Goal: Information Seeking & Learning: Understand process/instructions

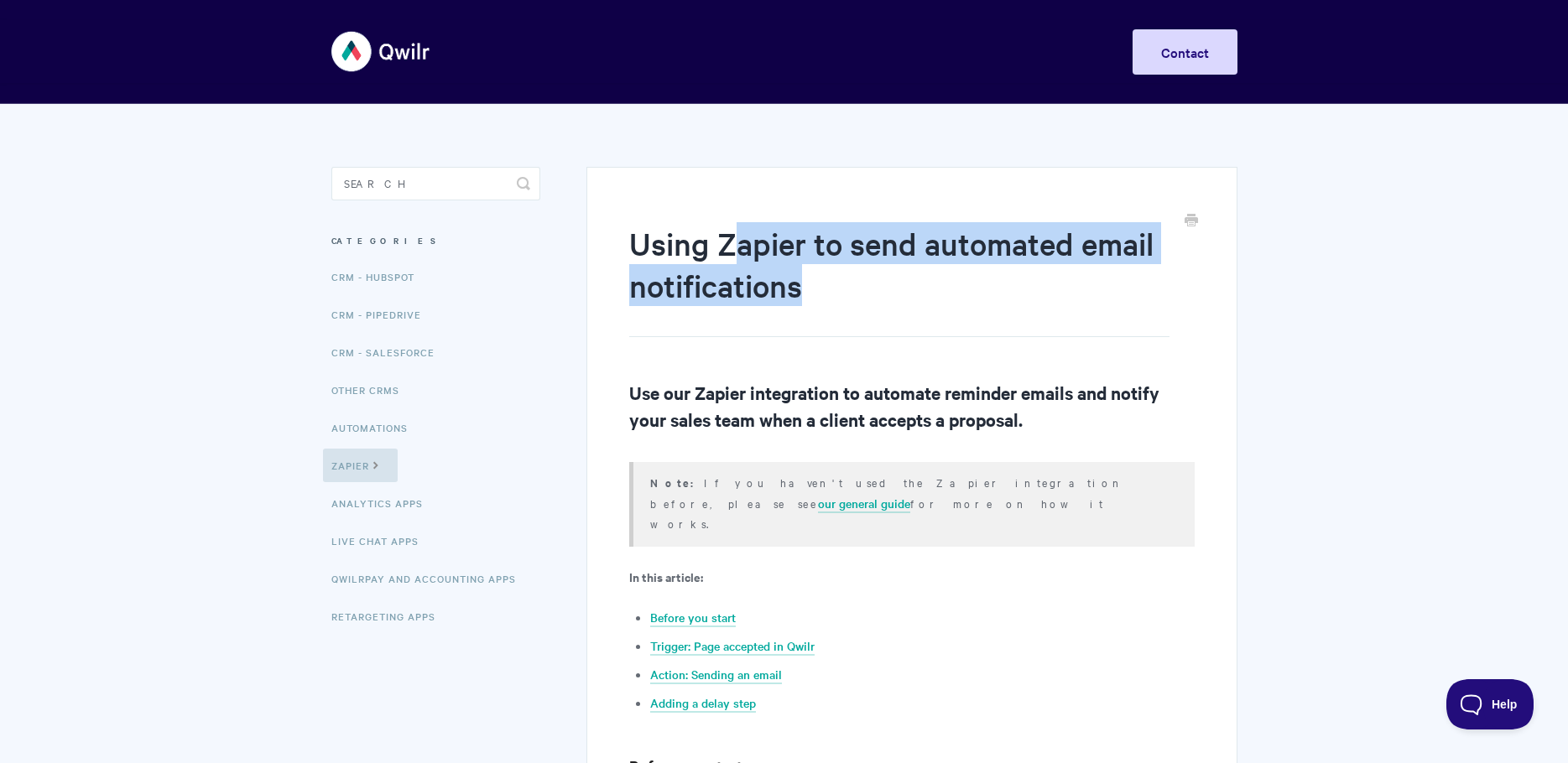
drag, startPoint x: 730, startPoint y: 255, endPoint x: 1146, endPoint y: 297, distance: 418.1
click at [1146, 297] on h1 "Using Zapier to send automated email notifications" at bounding box center [898, 279] width 539 height 115
click at [1143, 295] on h1 "Using Zapier to send automated email notifications" at bounding box center [898, 279] width 539 height 115
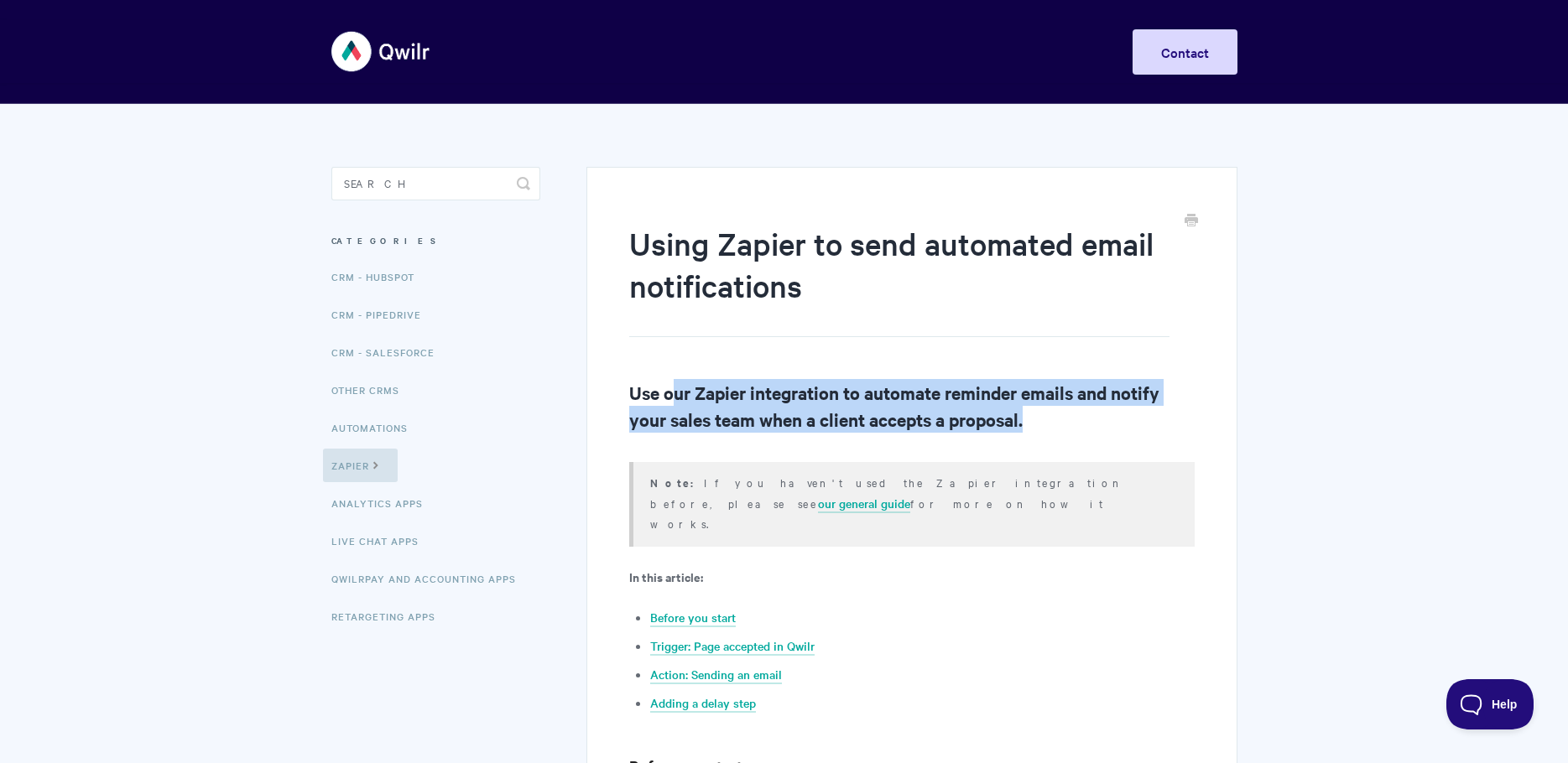
drag, startPoint x: 670, startPoint y: 397, endPoint x: 1131, endPoint y: 414, distance: 461.3
click at [1141, 419] on h2 "Use our Zapier integration to automate reminder emails and notify your sales te…" at bounding box center [911, 406] width 565 height 53
click at [1032, 416] on h2 "Use our Zapier integration to automate reminder emails and notify your sales te…" at bounding box center [911, 406] width 565 height 53
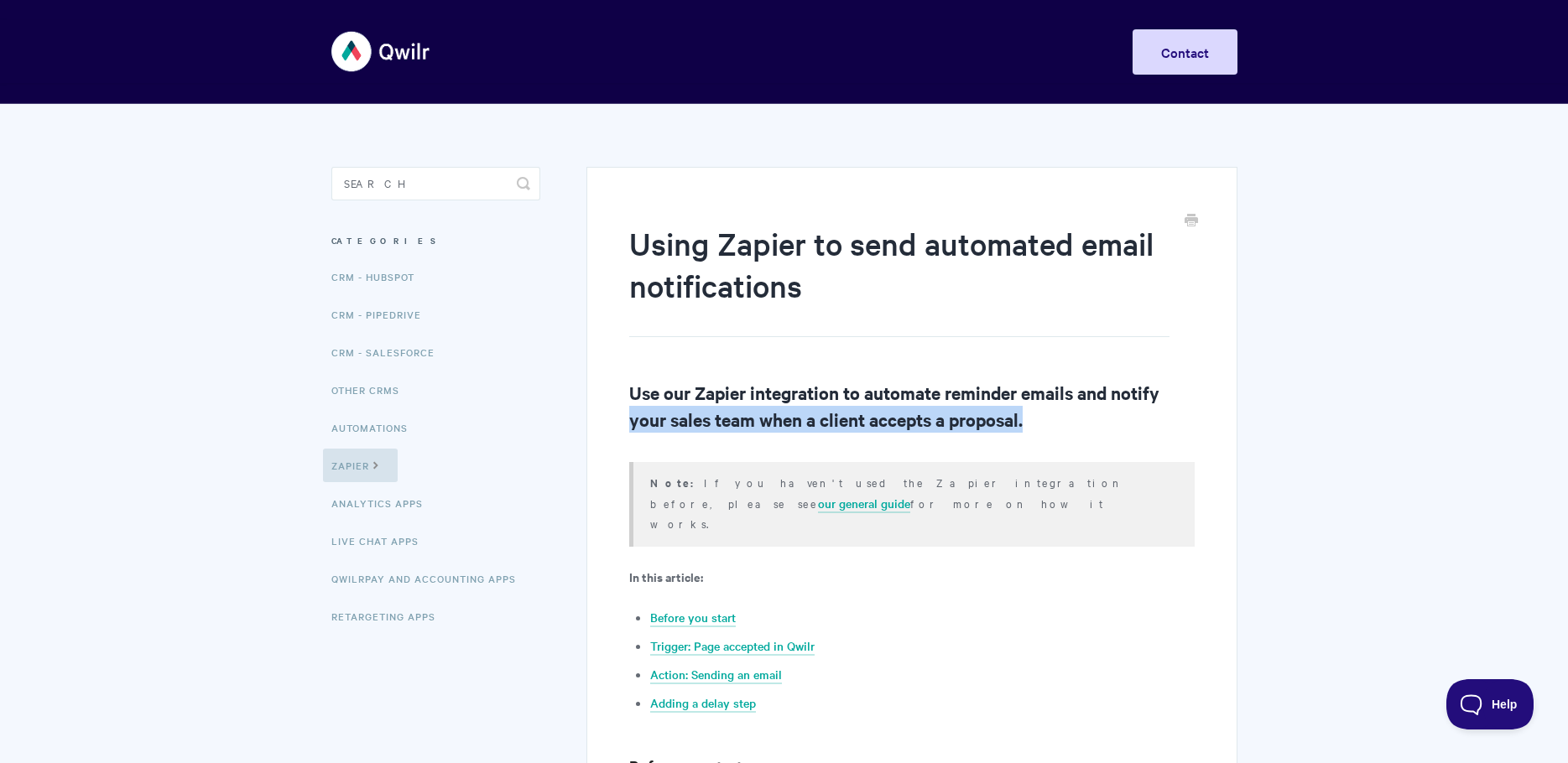
drag, startPoint x: 1031, startPoint y: 416, endPoint x: 628, endPoint y: 424, distance: 403.1
click at [789, 412] on h2 "Use our Zapier integration to automate reminder emails and notify your sales te…" at bounding box center [911, 406] width 565 height 53
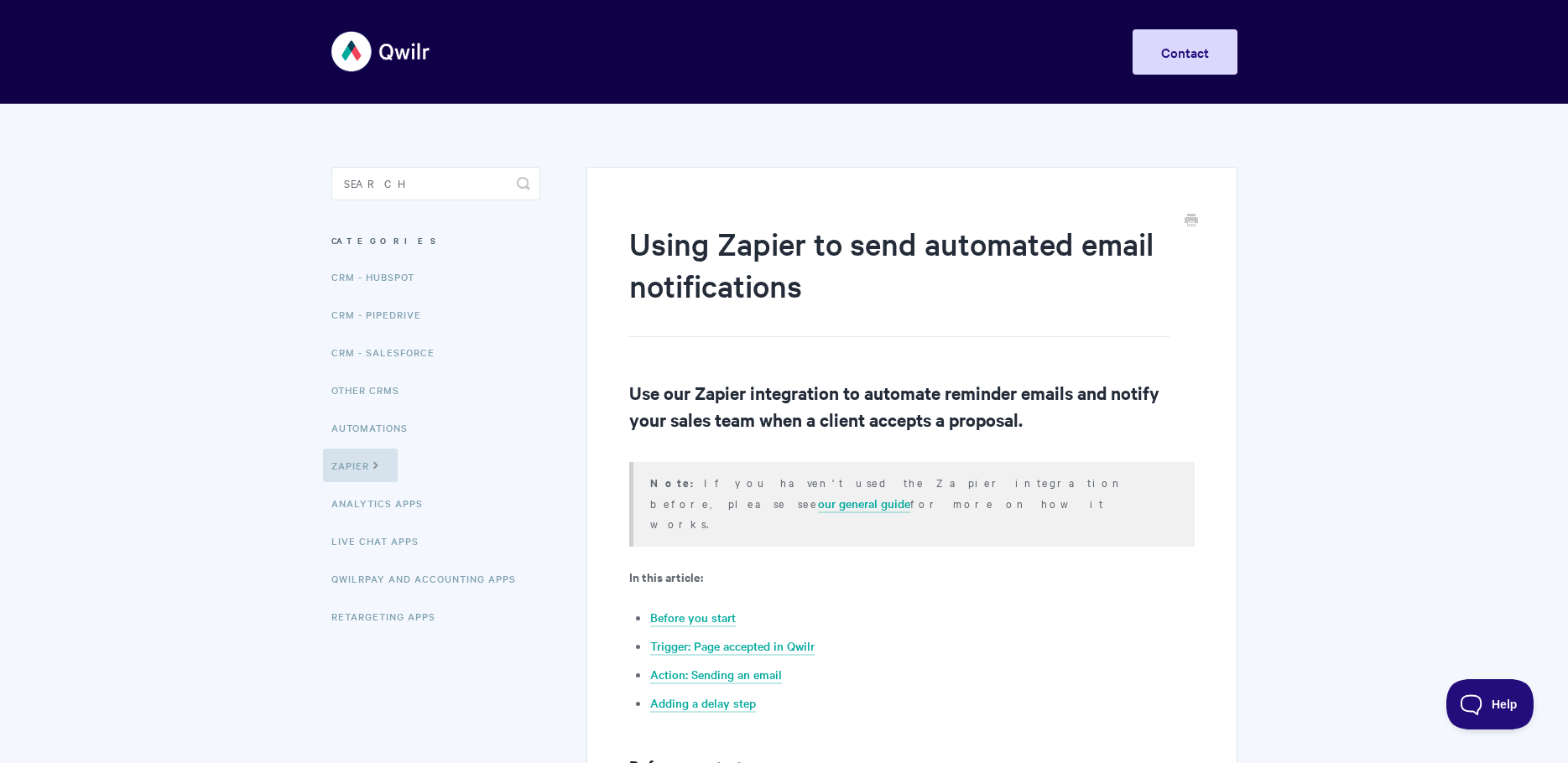
click at [938, 420] on h2 "Use our Zapier integration to automate reminder emails and notify your sales te…" at bounding box center [911, 406] width 565 height 53
click at [978, 421] on h2 "Use our Zapier integration to automate reminder emails and notify your sales te…" at bounding box center [911, 406] width 565 height 53
